Goal: Information Seeking & Learning: Learn about a topic

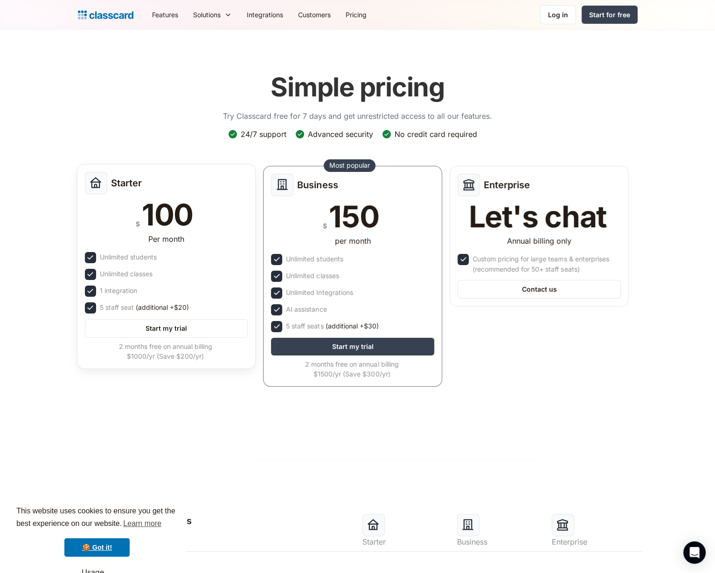
drag, startPoint x: 117, startPoint y: 190, endPoint x: 111, endPoint y: 189, distance: 5.8
drag, startPoint x: 111, startPoint y: 189, endPoint x: 103, endPoint y: 188, distance: 8.4
click at [103, 188] on div at bounding box center [96, 183] width 22 height 22
click at [94, 551] on link "🍪 Got it!" at bounding box center [96, 548] width 65 height 19
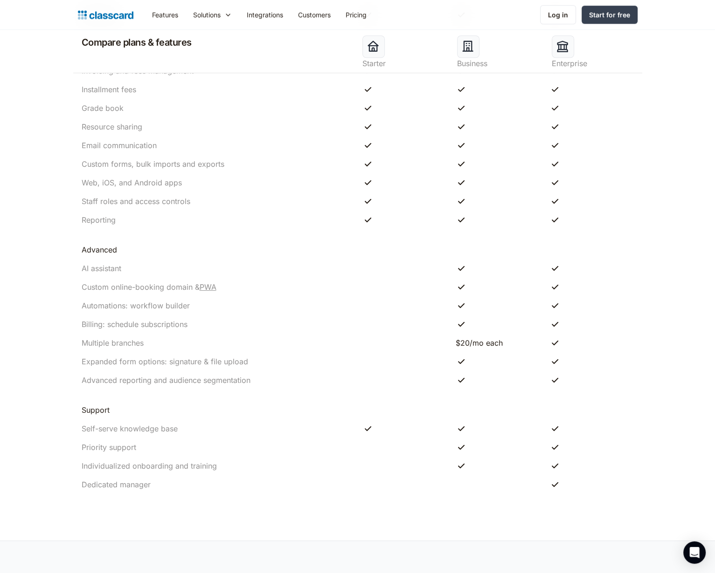
scroll to position [1623, 0]
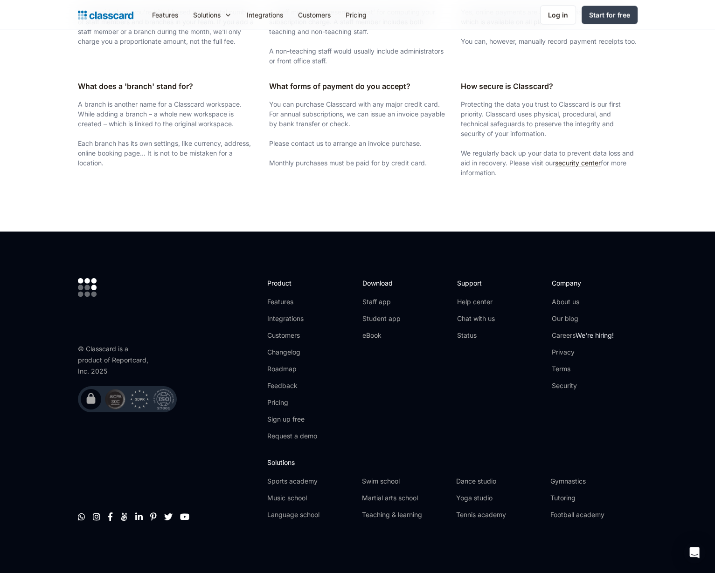
drag, startPoint x: 137, startPoint y: 466, endPoint x: 135, endPoint y: 294, distance: 171.6
drag, startPoint x: 135, startPoint y: 294, endPoint x: 151, endPoint y: 193, distance: 102.5
click at [151, 193] on section "Have more questions? For billing related, nonprofit or enterprise plans Contact…" at bounding box center [357, 22] width 715 height 418
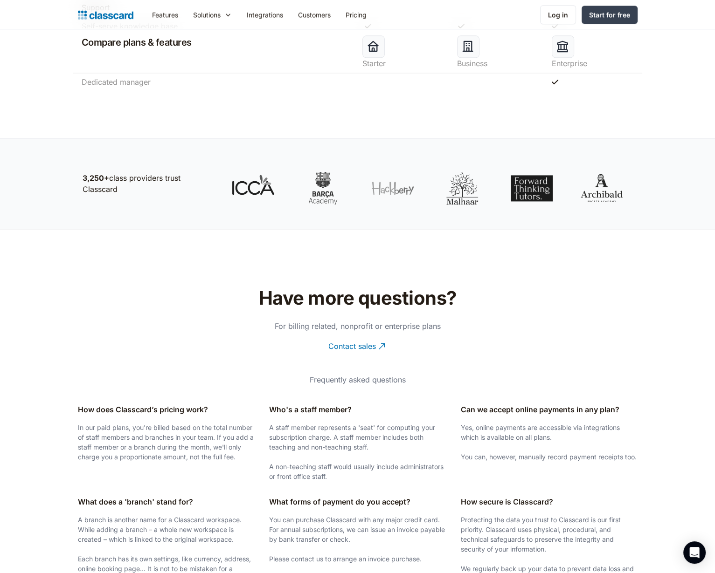
scroll to position [1203, 0]
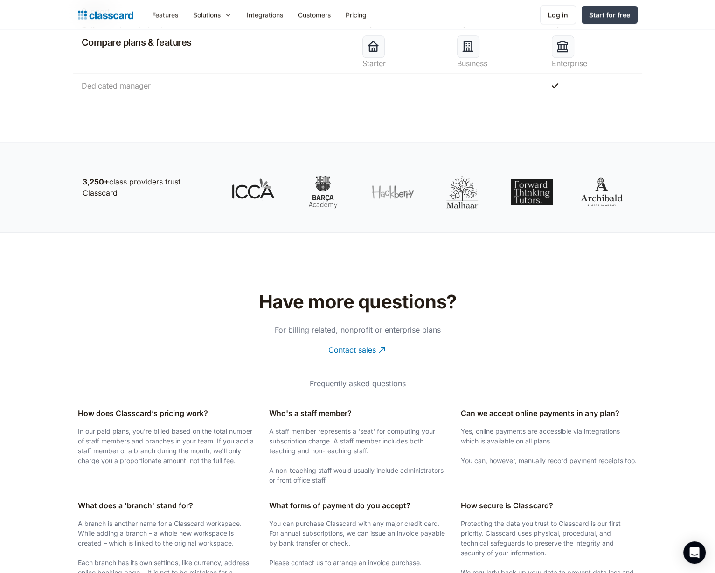
click at [361, 17] on link "Pricing" at bounding box center [356, 14] width 36 height 21
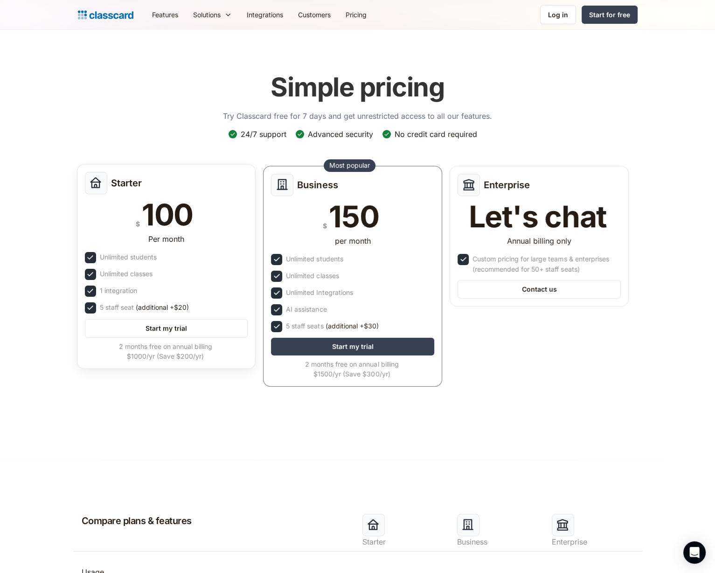
drag, startPoint x: 118, startPoint y: 333, endPoint x: 84, endPoint y: 357, distance: 41.3
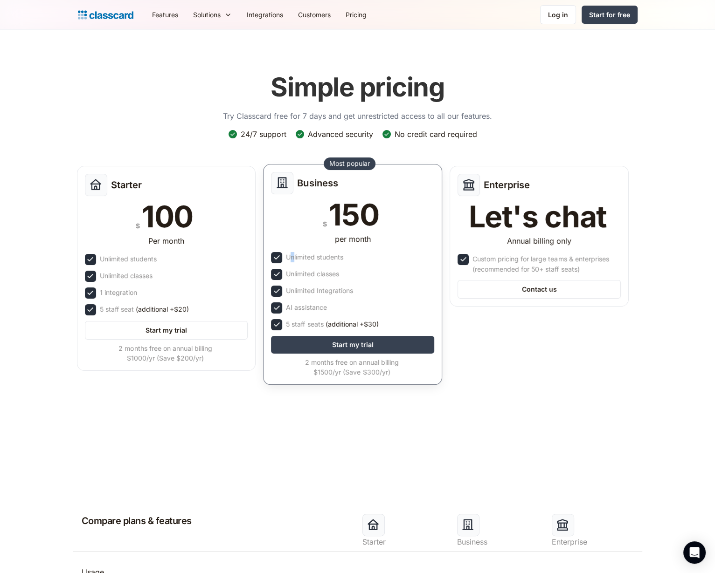
click at [292, 253] on div "Unlimited students" at bounding box center [314, 257] width 57 height 10
click at [287, 254] on div "Unlimited students" at bounding box center [314, 257] width 57 height 10
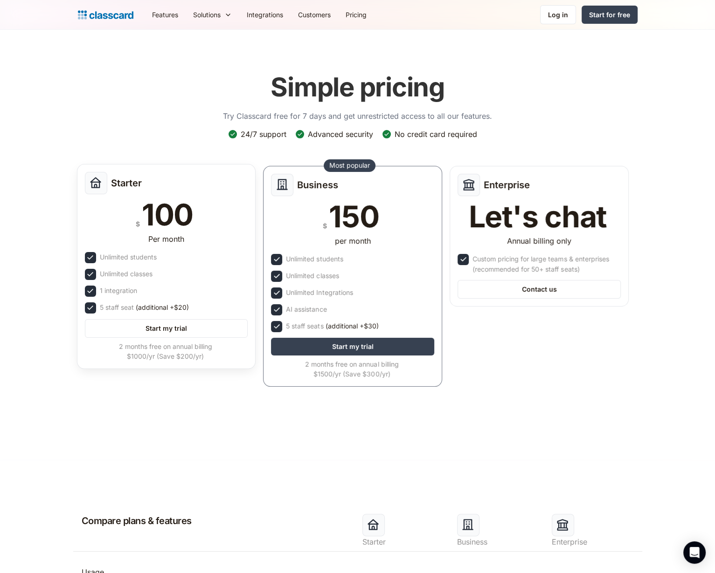
drag, startPoint x: 105, startPoint y: 308, endPoint x: 130, endPoint y: 226, distance: 85.1
click at [130, 226] on div "$ 100" at bounding box center [166, 215] width 163 height 30
drag, startPoint x: 109, startPoint y: 331, endPoint x: 42, endPoint y: 416, distance: 108.4
drag, startPoint x: 42, startPoint y: 416, endPoint x: 298, endPoint y: 445, distance: 257.5
click at [298, 445] on header "Simple pricing Try Classcard free for 7 days and get unrestricted access to all…" at bounding box center [357, 245] width 715 height 430
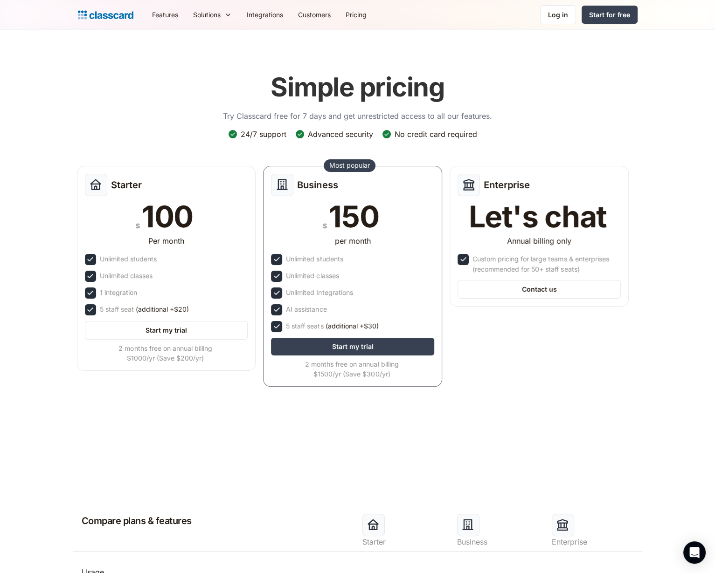
drag, startPoint x: 298, startPoint y: 447, endPoint x: 200, endPoint y: 556, distance: 147.6
